Goal: Communication & Community: Answer question/provide support

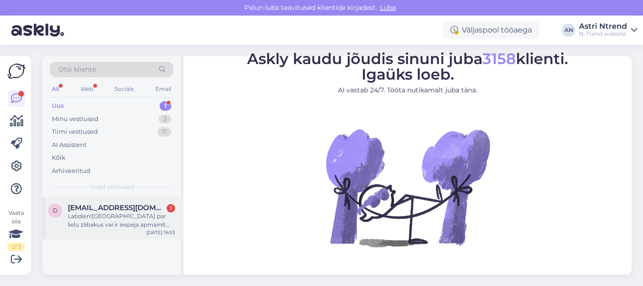
click at [101, 211] on span "[EMAIL_ADDRESS][DOMAIN_NAME]" at bounding box center [117, 207] width 98 height 8
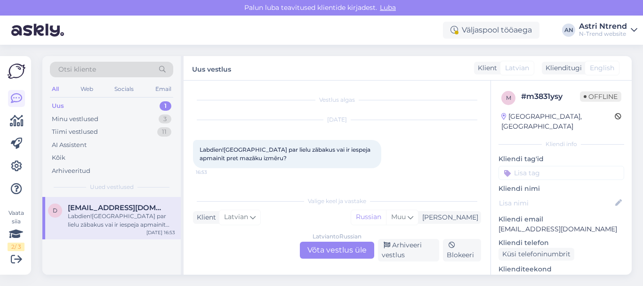
click at [343, 247] on div "[DEMOGRAPHIC_DATA] to Russian Võta vestlus üle" at bounding box center [337, 249] width 74 height 17
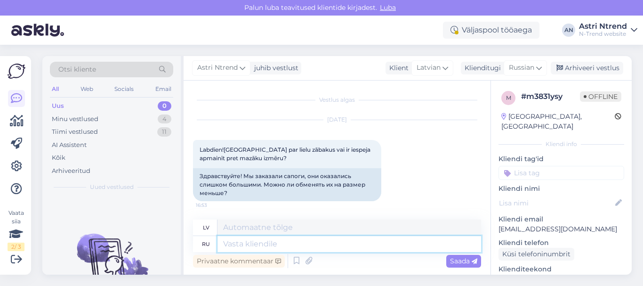
click at [251, 244] on textarea at bounding box center [348, 244] width 263 height 16
paste textarea "В посылочном автомате нет возможности обменять товар. Единственный способ - вер…"
type textarea "В посылочном автомате нет возможности обменять товар. Единственный способ - вер…"
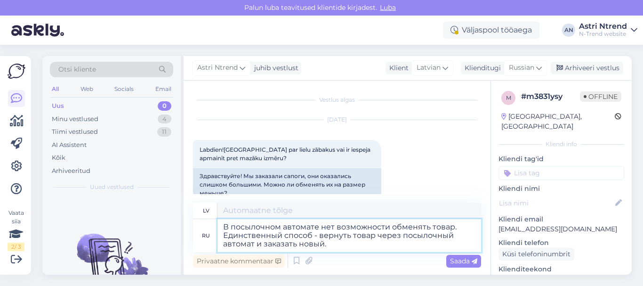
type textarea "Pakomāti nepiedāvā preču apmaiņu. Vienīgā iespēja ir atgriezt preci, izmantojot…"
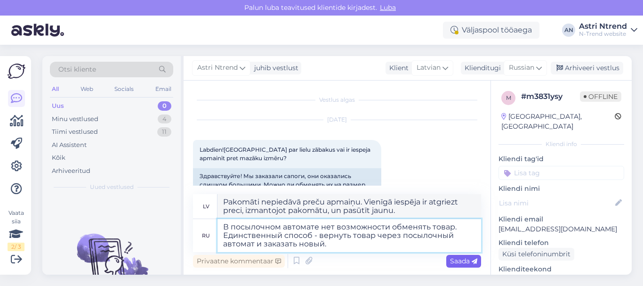
type textarea "В посылочном автомате нет возможности обменять товар. Единственный способ - вер…"
click at [456, 260] on span "Saada" at bounding box center [463, 260] width 27 height 8
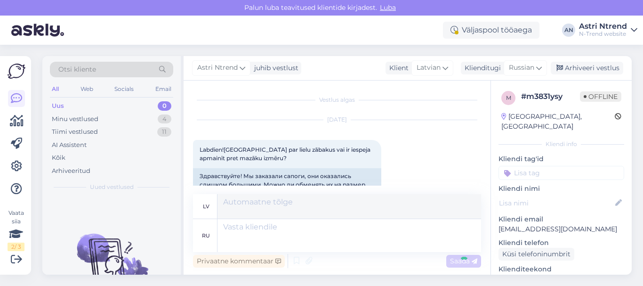
scroll to position [82, 0]
